Goal: Navigation & Orientation: Find specific page/section

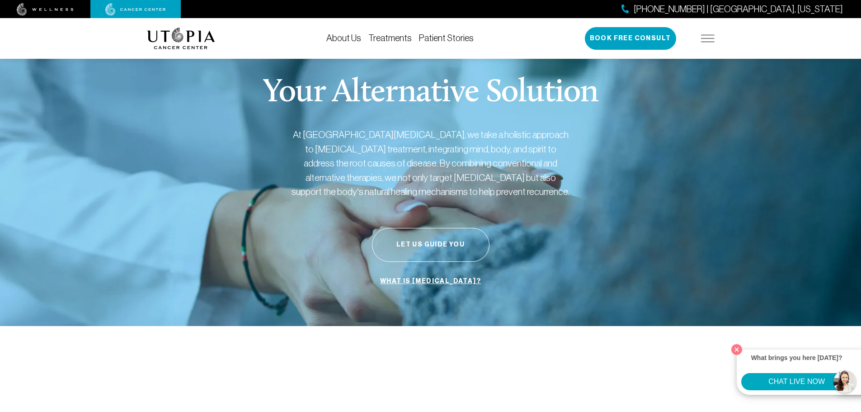
click at [506, 131] on p "At [GEOGRAPHIC_DATA][MEDICAL_DATA], we take a holistic approach to [MEDICAL_DAT…" at bounding box center [430, 162] width 280 height 71
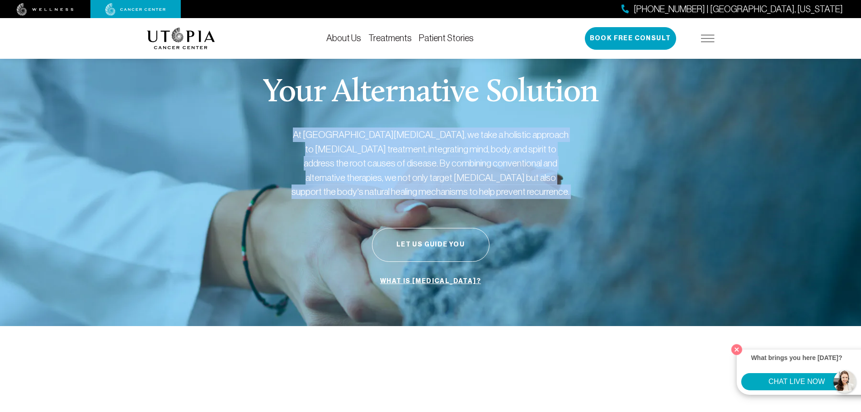
click at [506, 131] on p "At [GEOGRAPHIC_DATA][MEDICAL_DATA], we take a holistic approach to [MEDICAL_DAT…" at bounding box center [430, 162] width 280 height 71
click at [380, 151] on p "At [GEOGRAPHIC_DATA][MEDICAL_DATA], we take a holistic approach to [MEDICAL_DAT…" at bounding box center [430, 162] width 280 height 71
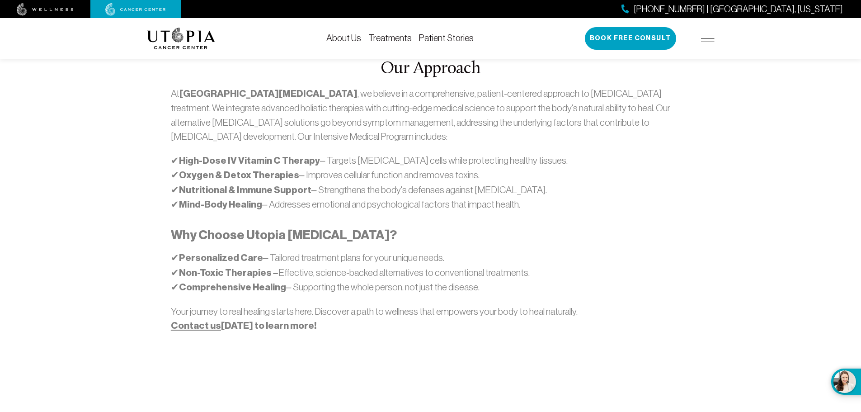
scroll to position [543, 0]
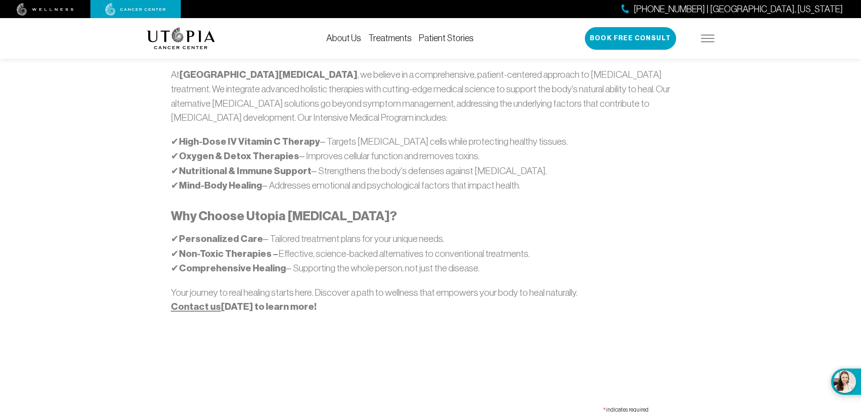
click at [228, 233] on strong "Personalized Care" at bounding box center [221, 239] width 84 height 12
click at [241, 248] on strong "Non-Toxic Therapies –" at bounding box center [228, 254] width 99 height 12
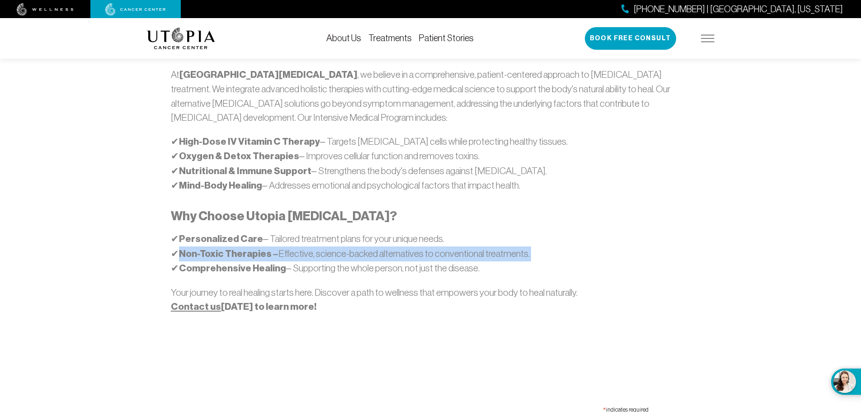
click at [241, 248] on strong "Non-Toxic Therapies –" at bounding box center [228, 254] width 99 height 12
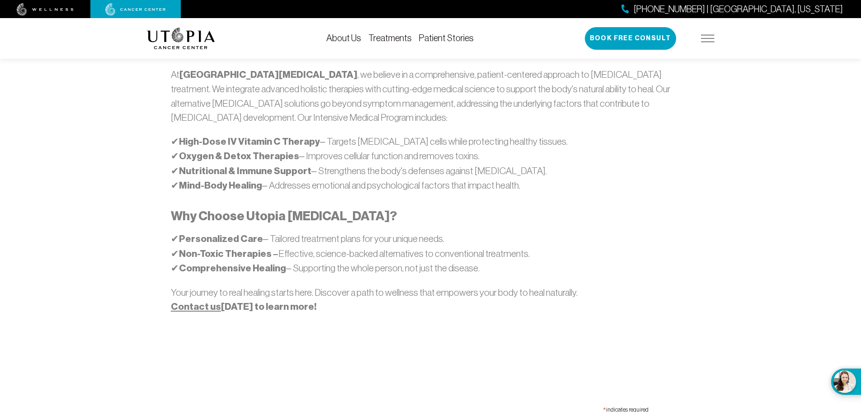
click at [243, 262] on strong "Comprehensive Healing" at bounding box center [232, 268] width 107 height 12
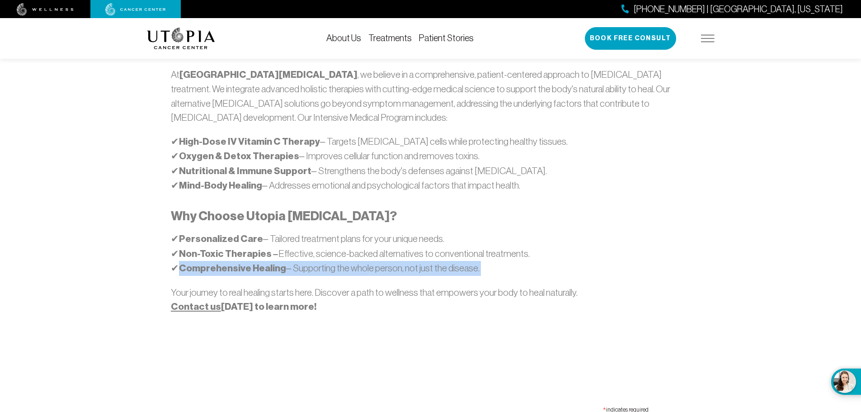
click at [243, 262] on strong "Comprehensive Healing" at bounding box center [232, 268] width 107 height 12
click at [307, 234] on p "✔ Personalized Care – Tailored treatment plans for your unique needs. ✔ Non-Tox…" at bounding box center [430, 253] width 519 height 44
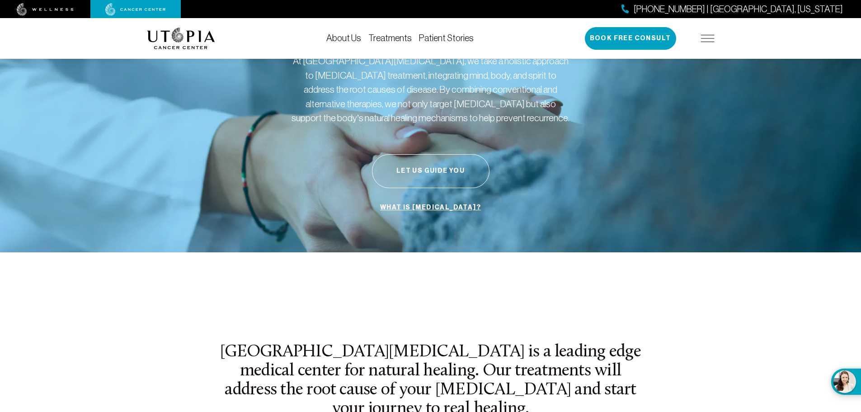
scroll to position [0, 0]
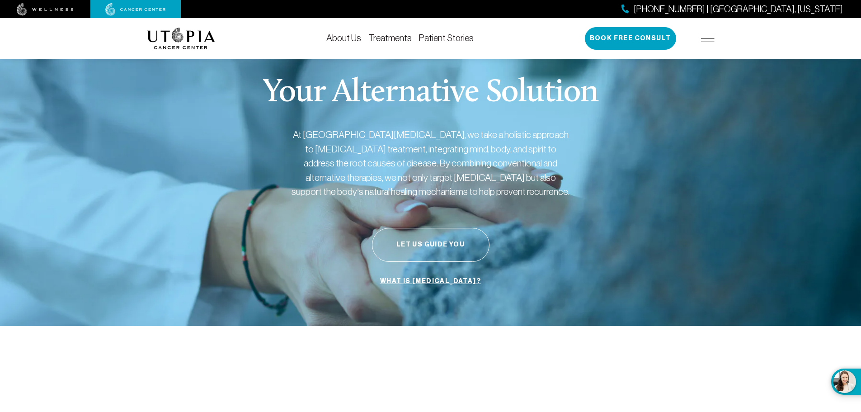
click at [346, 37] on link "About Us" at bounding box center [343, 38] width 35 height 10
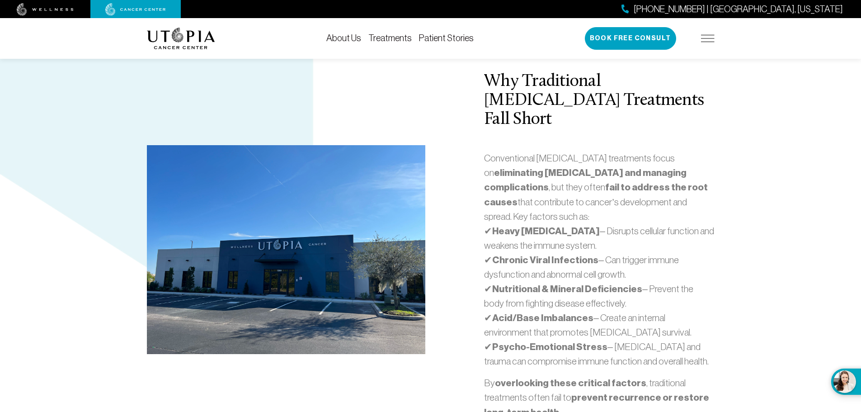
scroll to position [1988, 0]
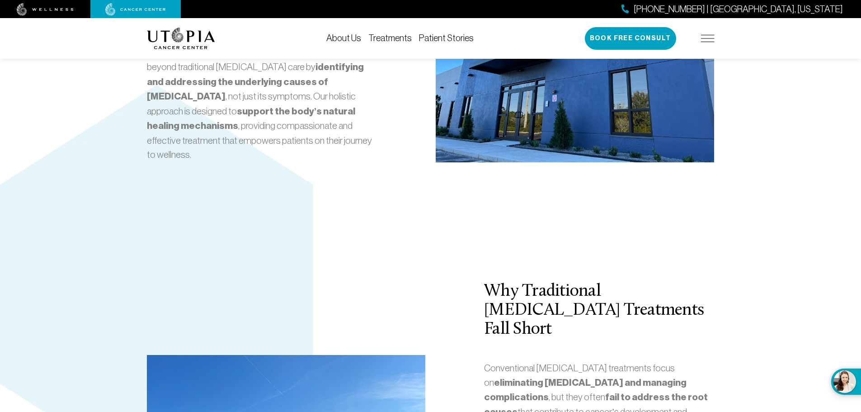
click at [192, 46] on img at bounding box center [181, 39] width 68 height 22
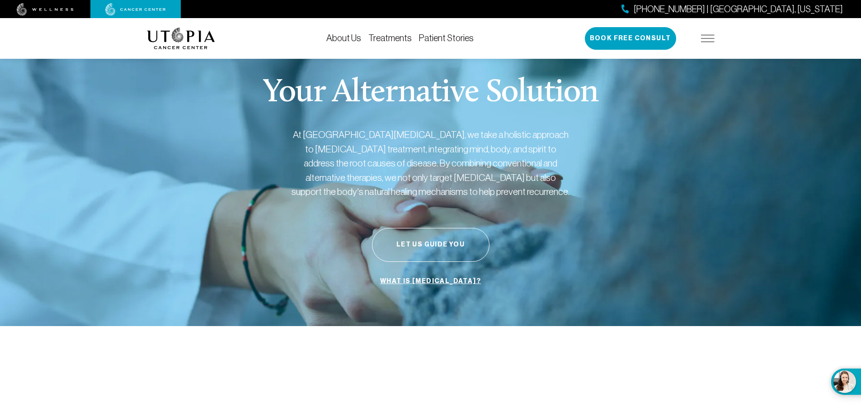
click at [55, 10] on img at bounding box center [45, 9] width 57 height 13
click at [76, 11] on link at bounding box center [45, 9] width 90 height 14
